Goal: Find specific page/section: Find specific page/section

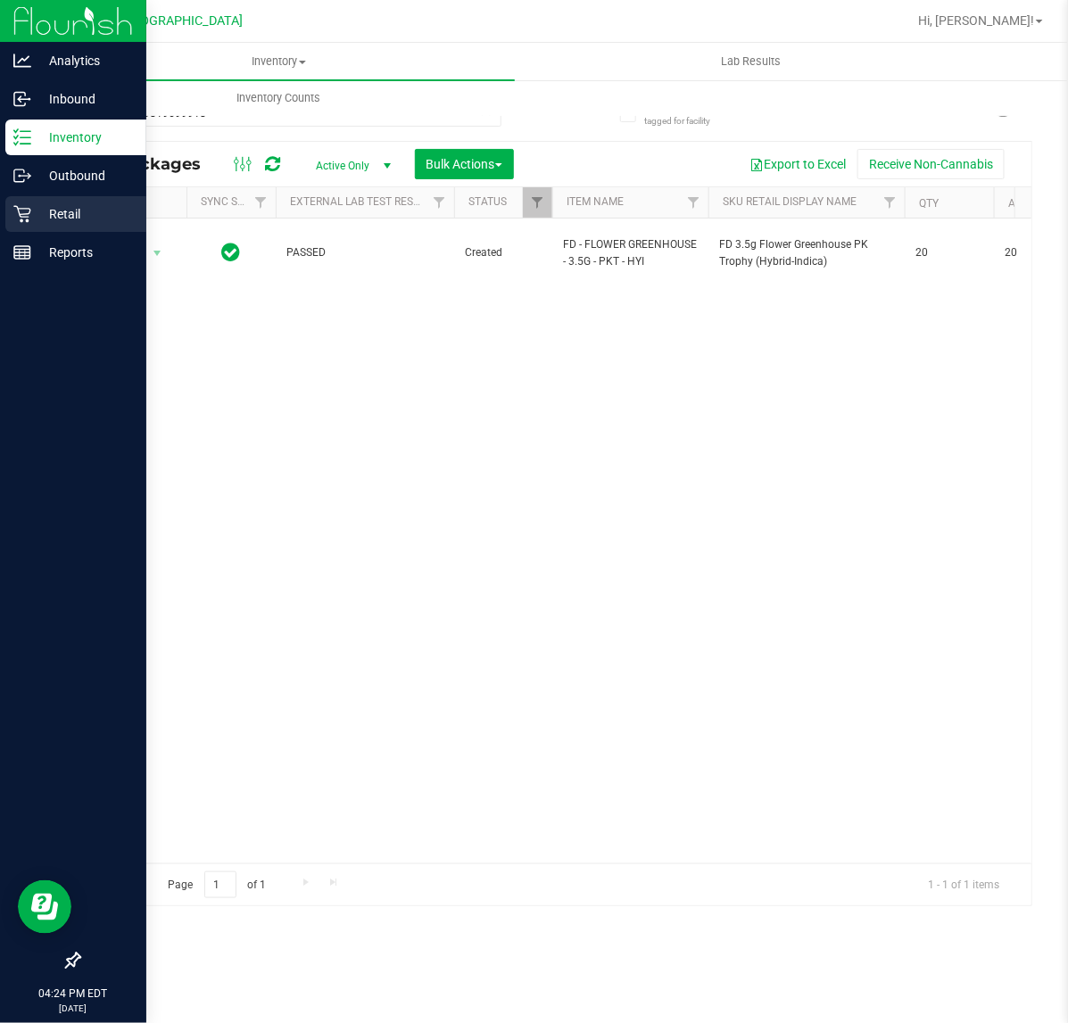
click at [87, 214] on p "Retail" at bounding box center [84, 213] width 107 height 21
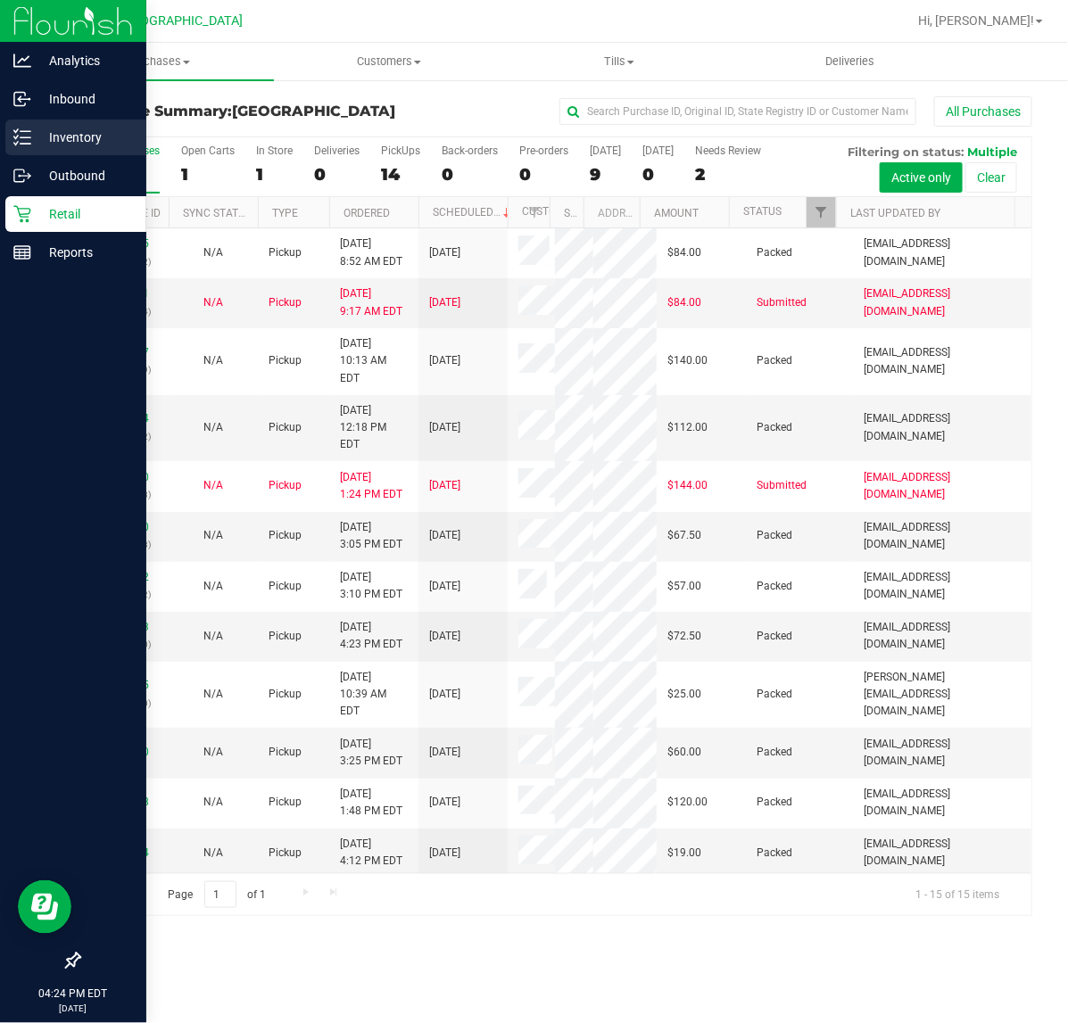
click at [72, 147] on p "Inventory" at bounding box center [84, 137] width 107 height 21
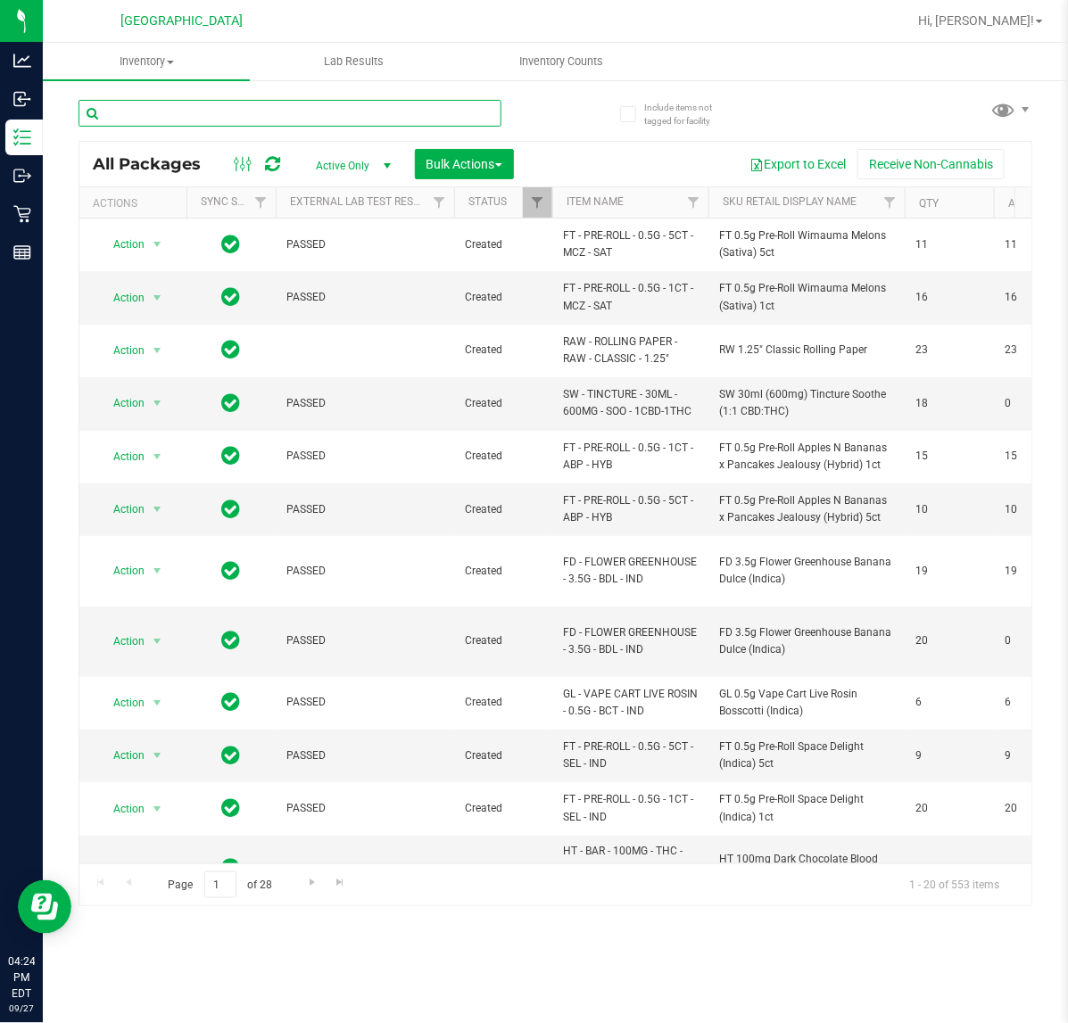
click at [219, 110] on input "text" at bounding box center [289, 113] width 423 height 27
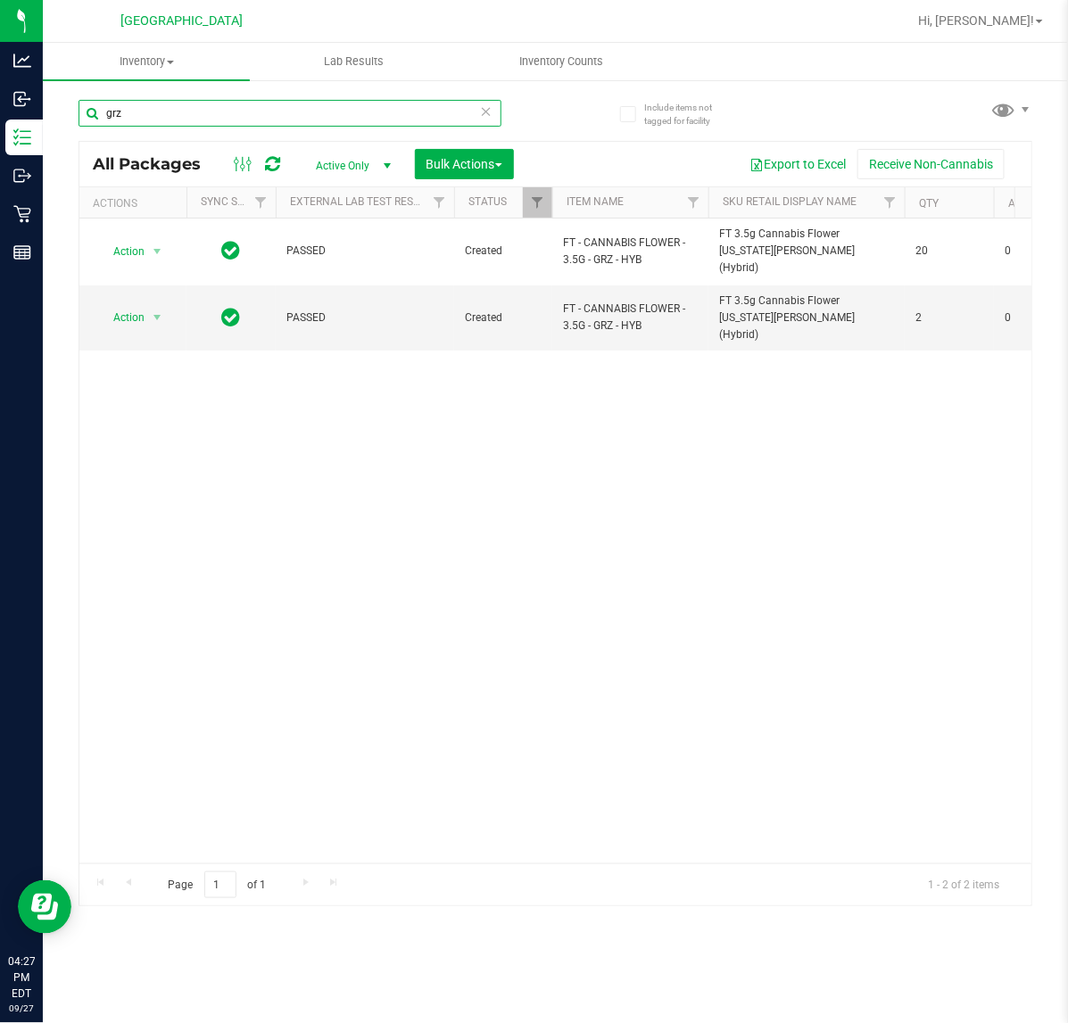
type input "grz"
